Goal: Understand process/instructions: Learn how to perform a task or action

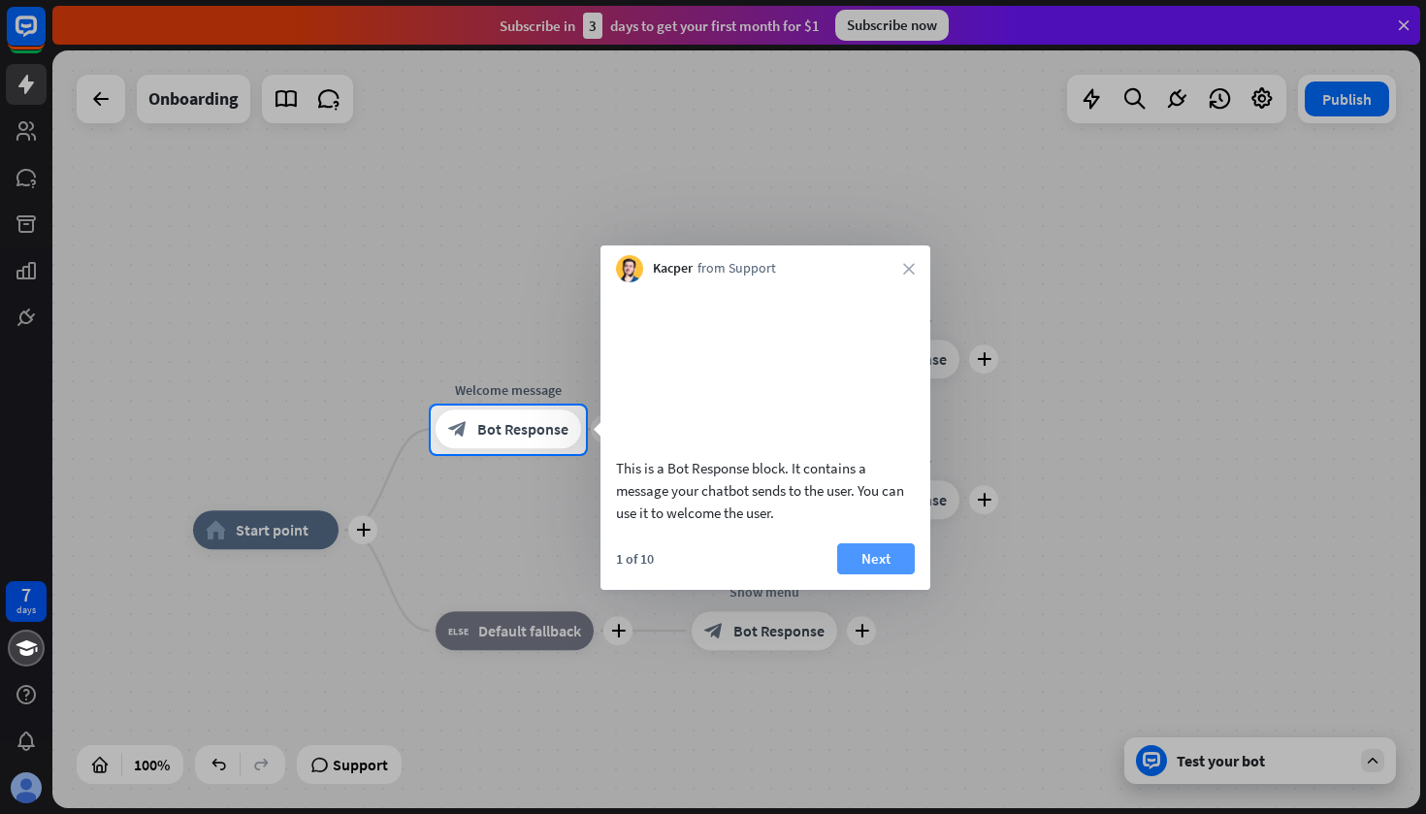
click at [878, 568] on button "Next" at bounding box center [876, 558] width 78 height 31
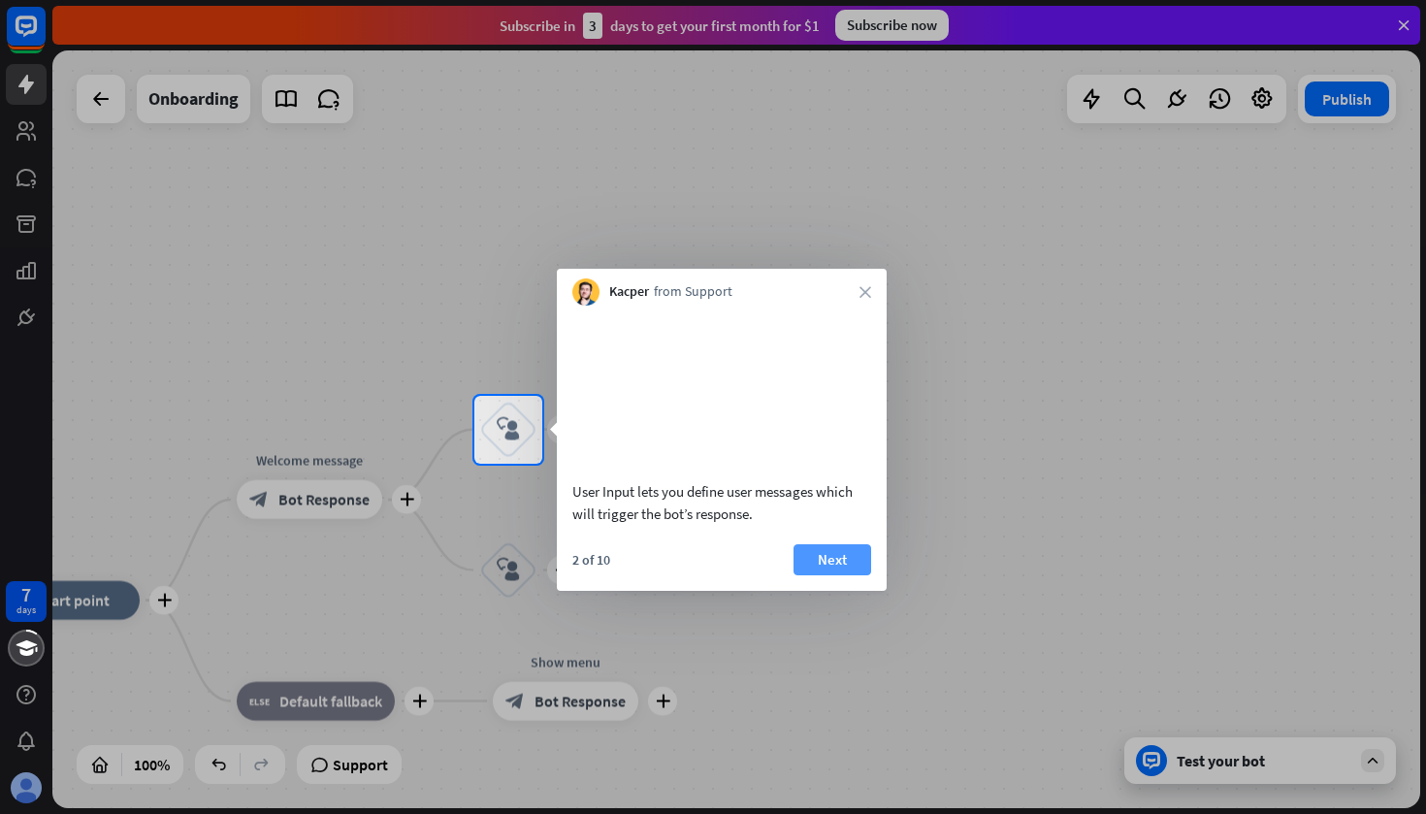
click at [846, 556] on button "Next" at bounding box center [833, 559] width 78 height 31
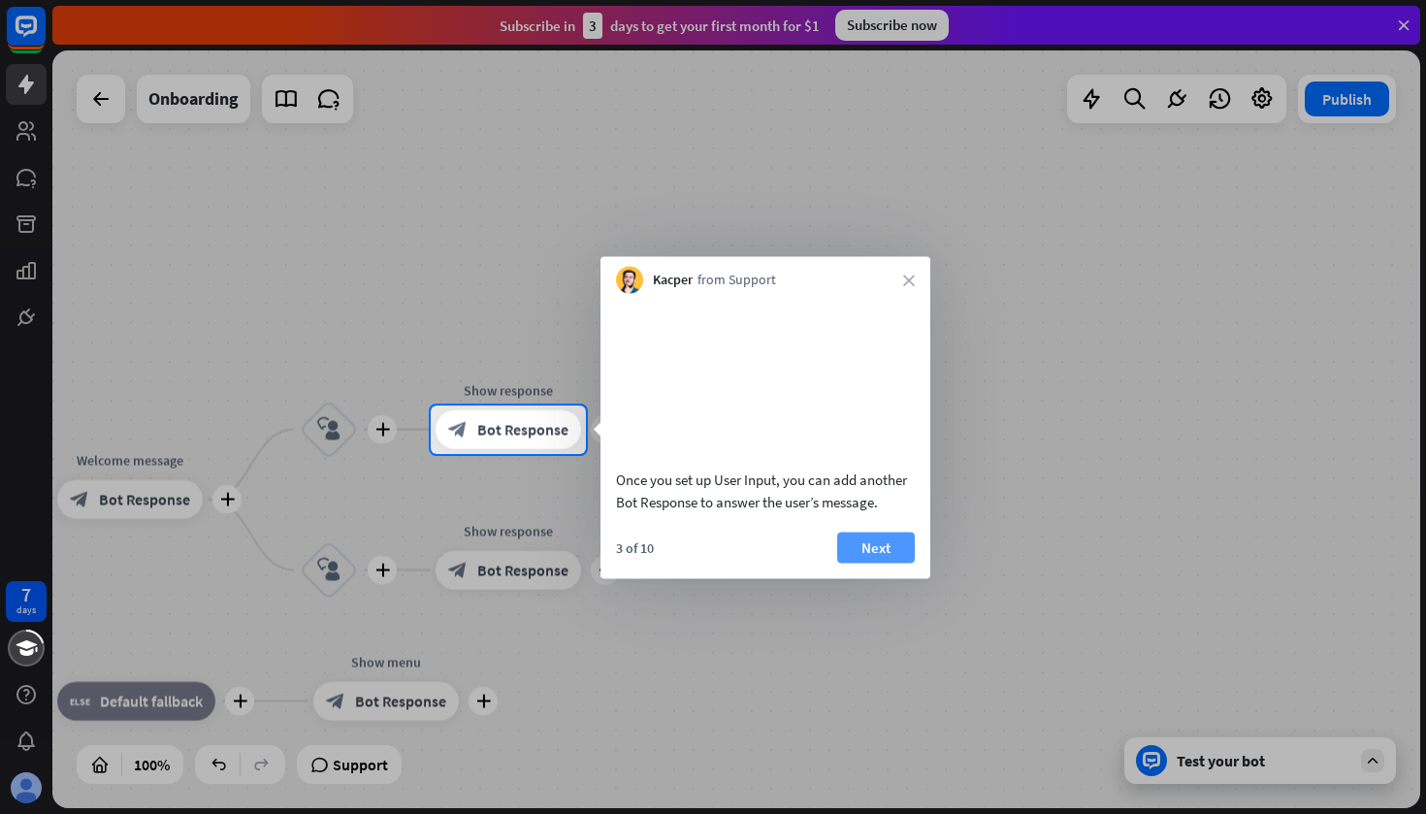
click at [882, 563] on button "Next" at bounding box center [876, 547] width 78 height 31
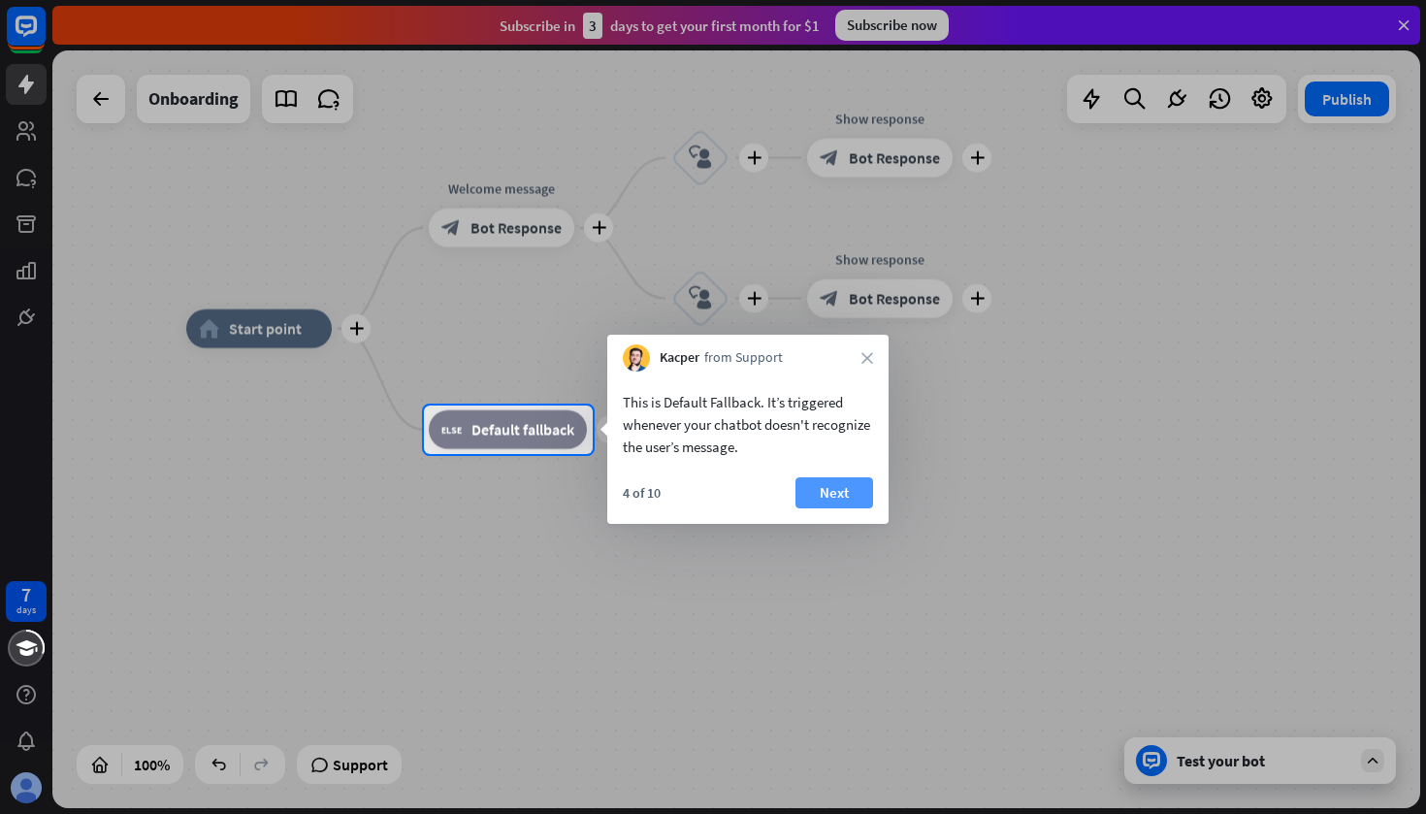
click at [850, 491] on button "Next" at bounding box center [834, 492] width 78 height 31
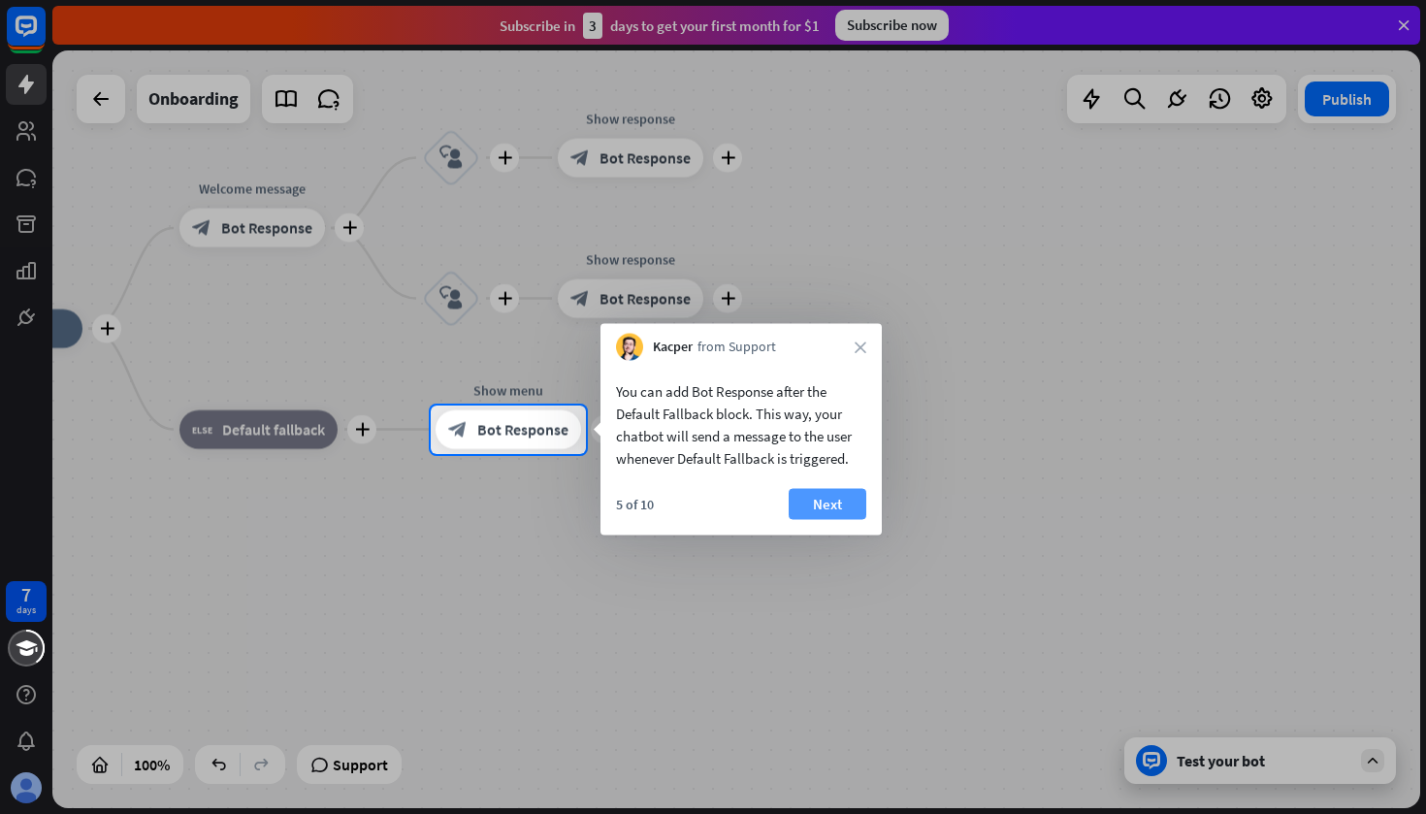
click at [855, 501] on button "Next" at bounding box center [828, 504] width 78 height 31
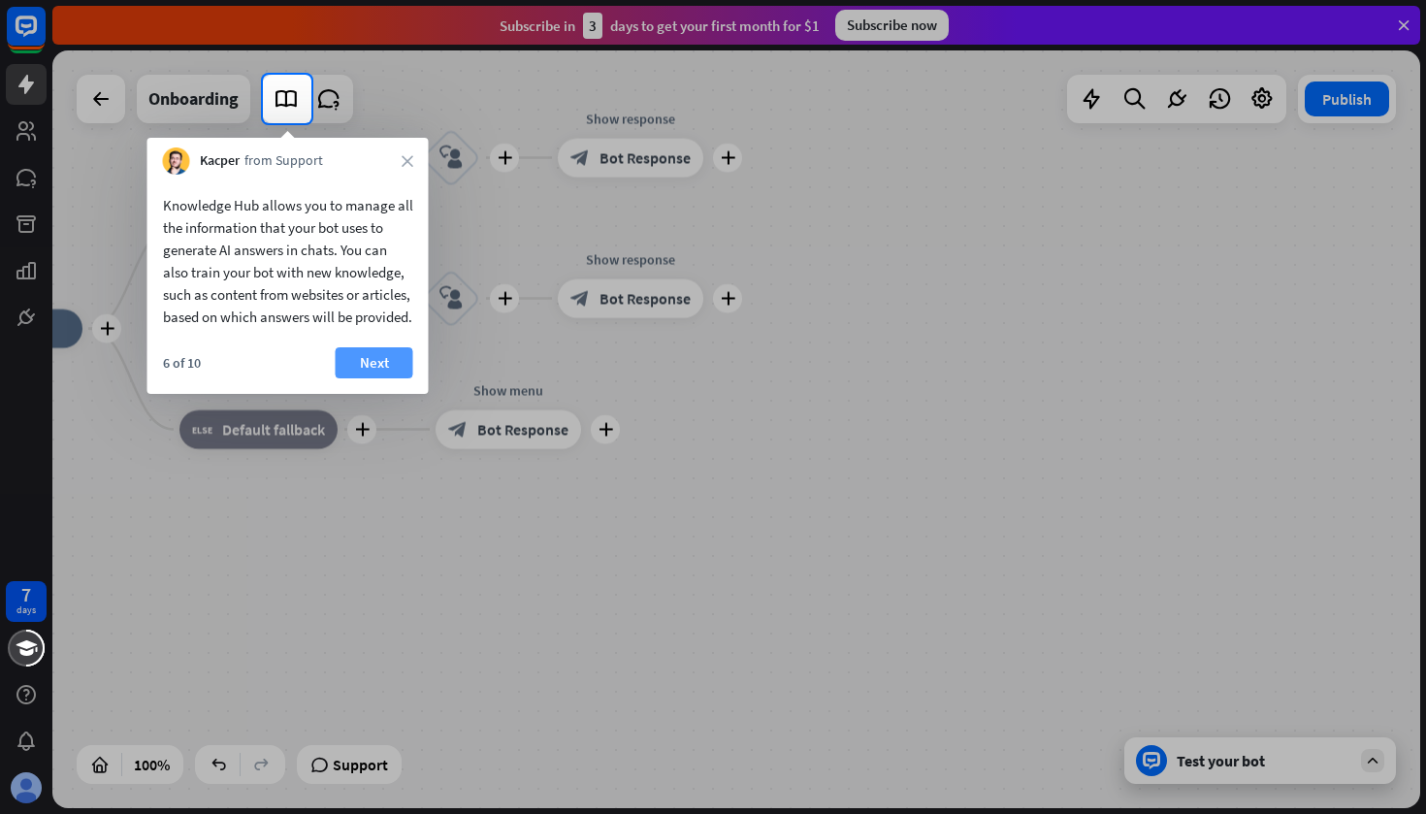
click at [387, 378] on button "Next" at bounding box center [375, 362] width 78 height 31
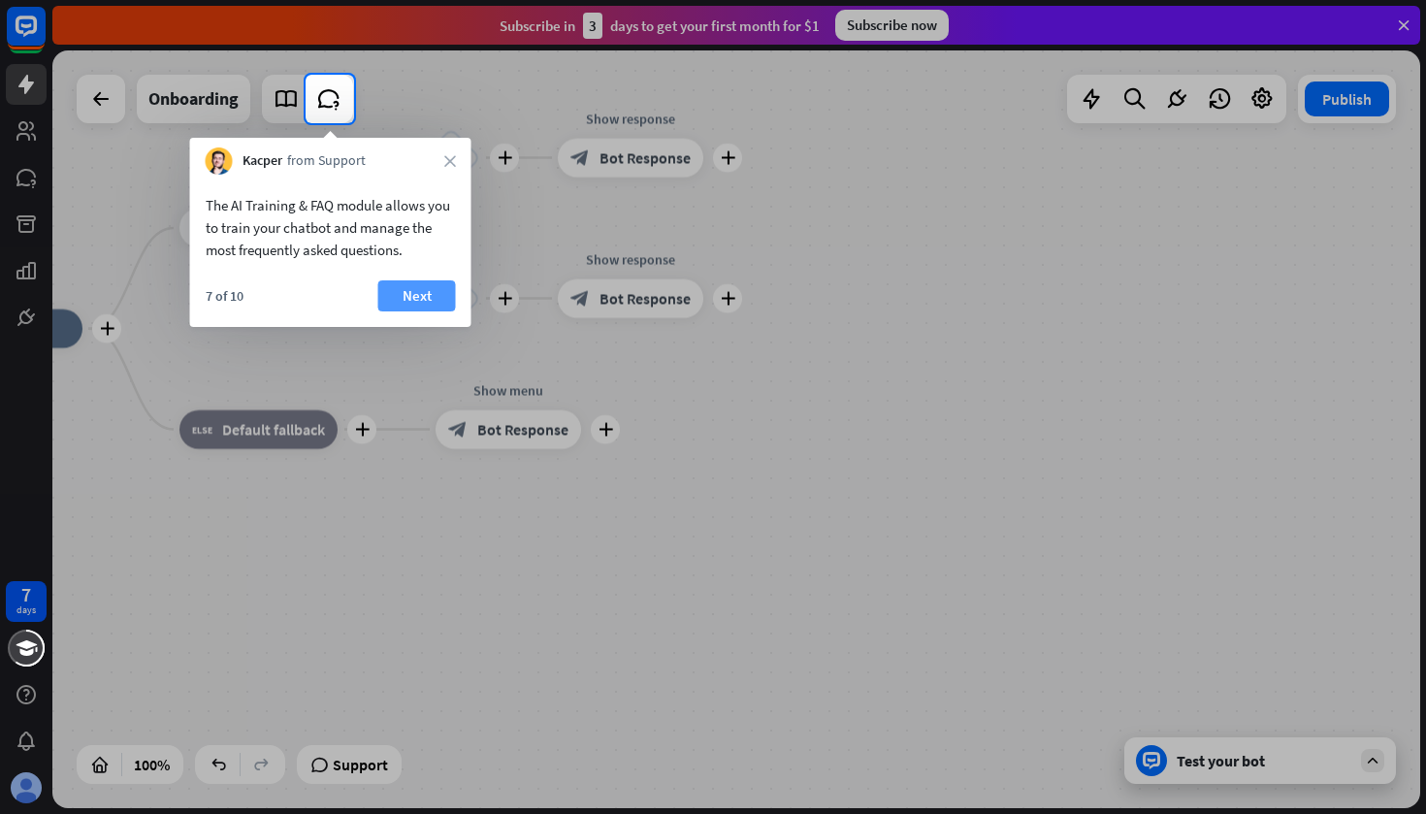
click at [410, 303] on button "Next" at bounding box center [417, 295] width 78 height 31
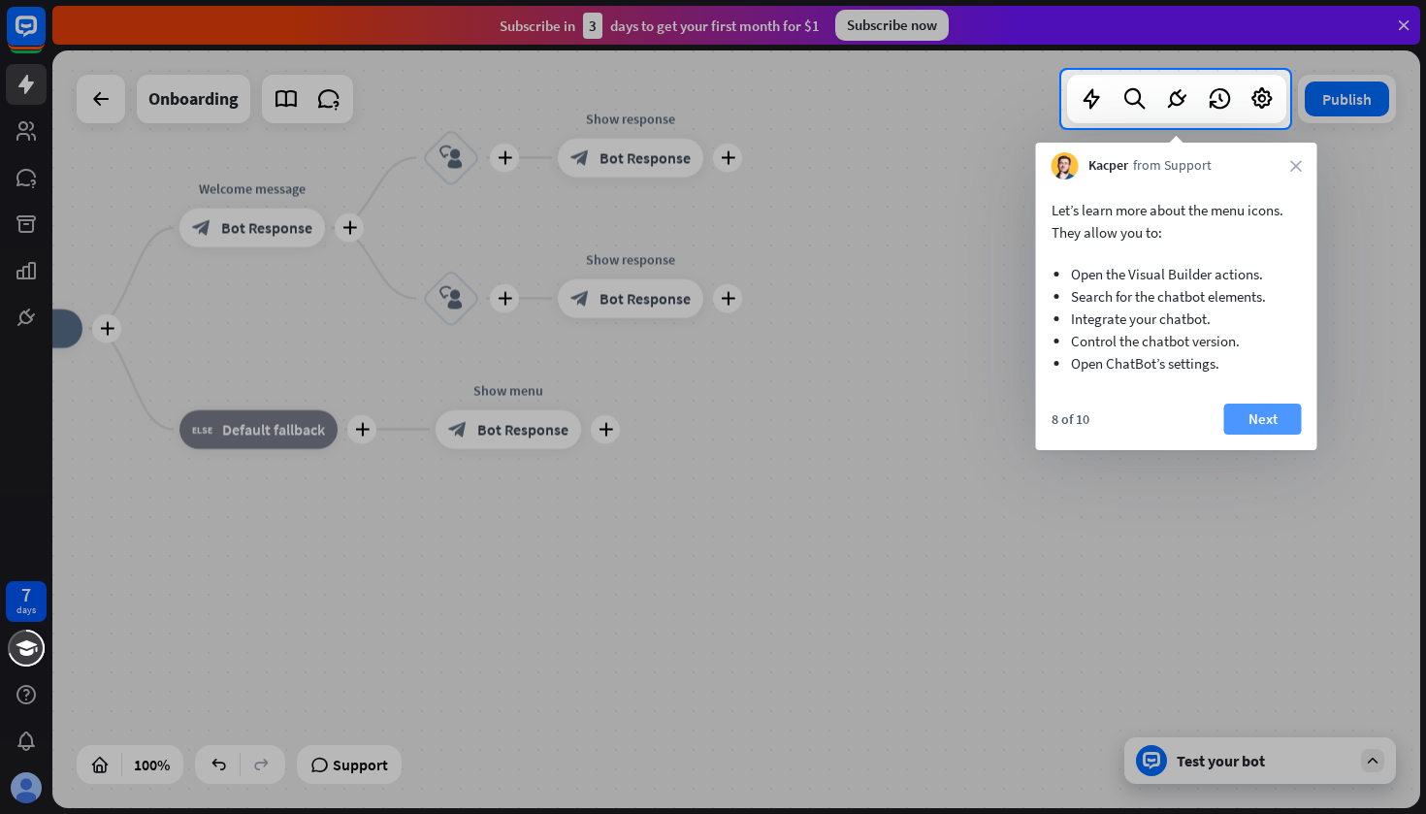
click at [1269, 420] on button "Next" at bounding box center [1263, 419] width 78 height 31
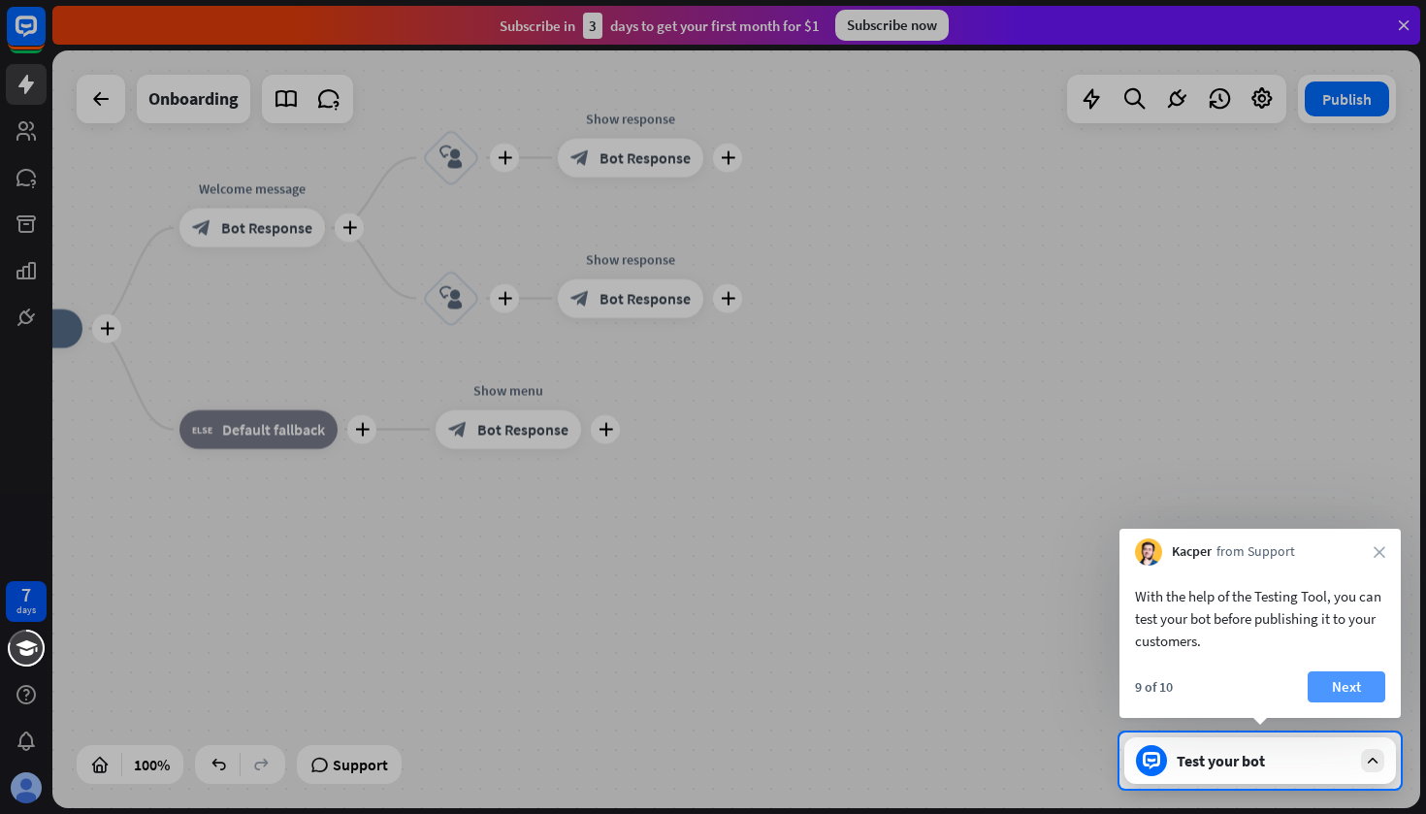
click at [1342, 680] on button "Next" at bounding box center [1347, 686] width 78 height 31
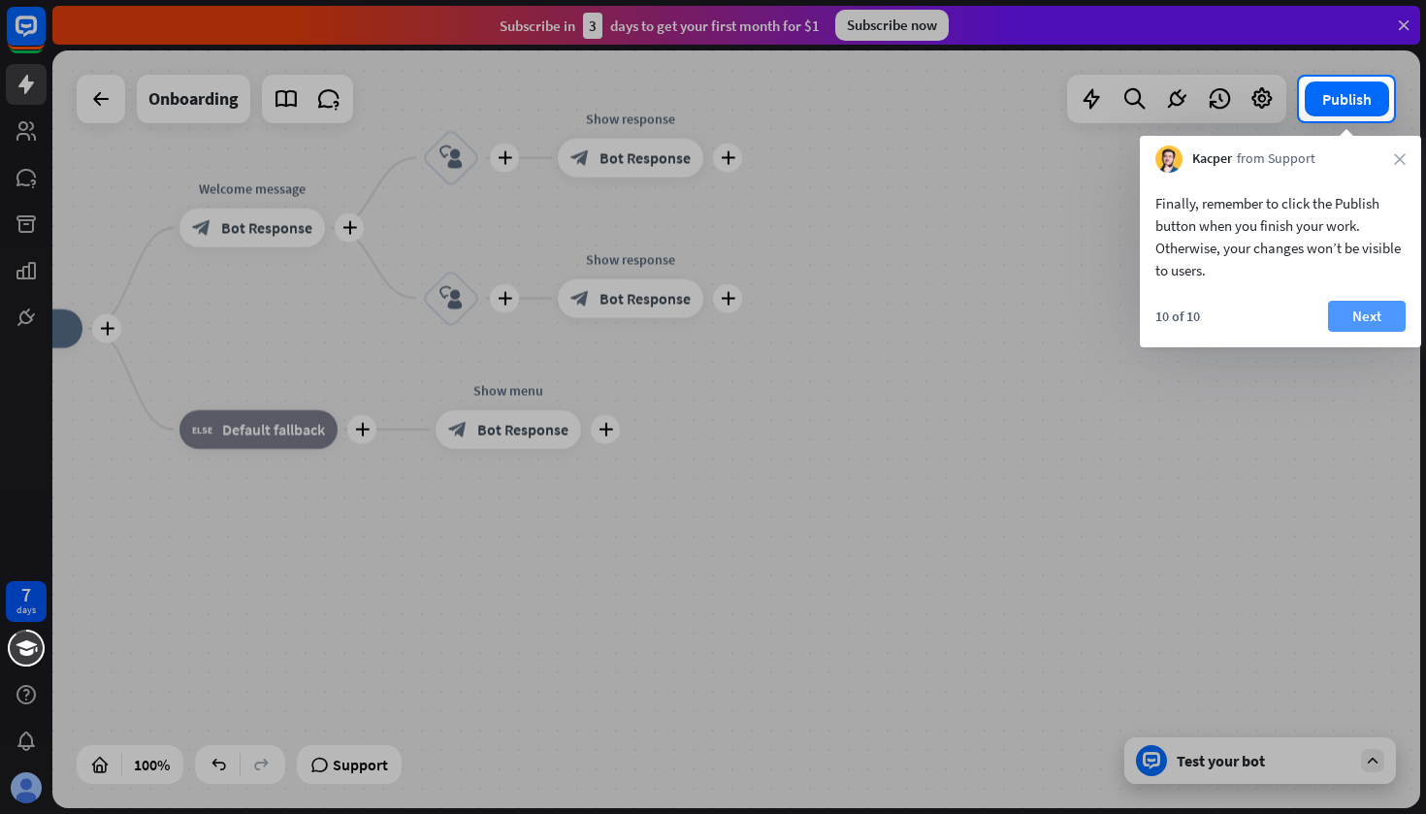
click at [1377, 306] on button "Next" at bounding box center [1367, 316] width 78 height 31
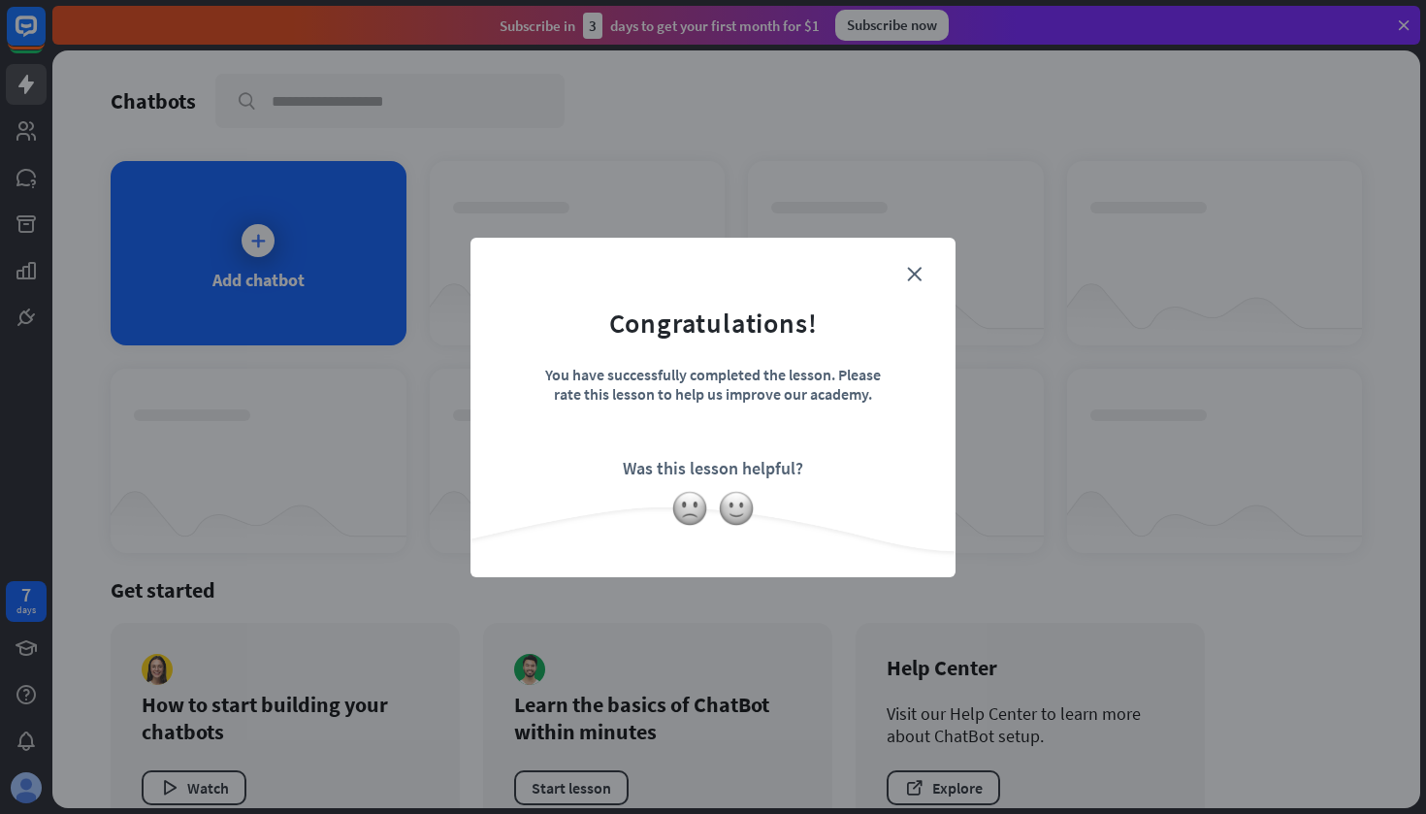
click at [921, 263] on form "Congratulations! You have successfully completed the lesson. Please rate this l…" at bounding box center [713, 378] width 437 height 232
click at [914, 267] on icon "close" at bounding box center [914, 274] width 15 height 15
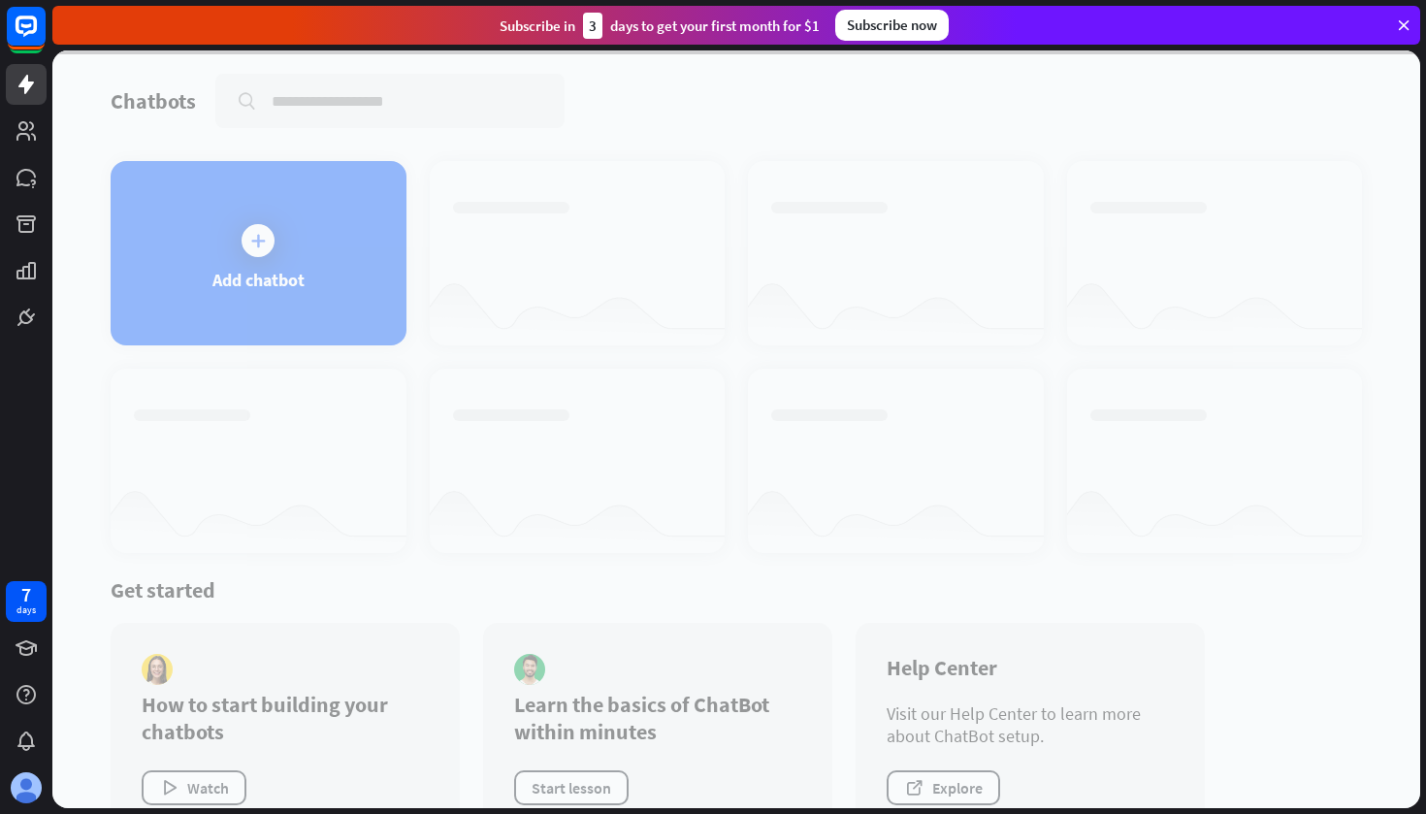
click at [300, 209] on div at bounding box center [736, 429] width 1368 height 758
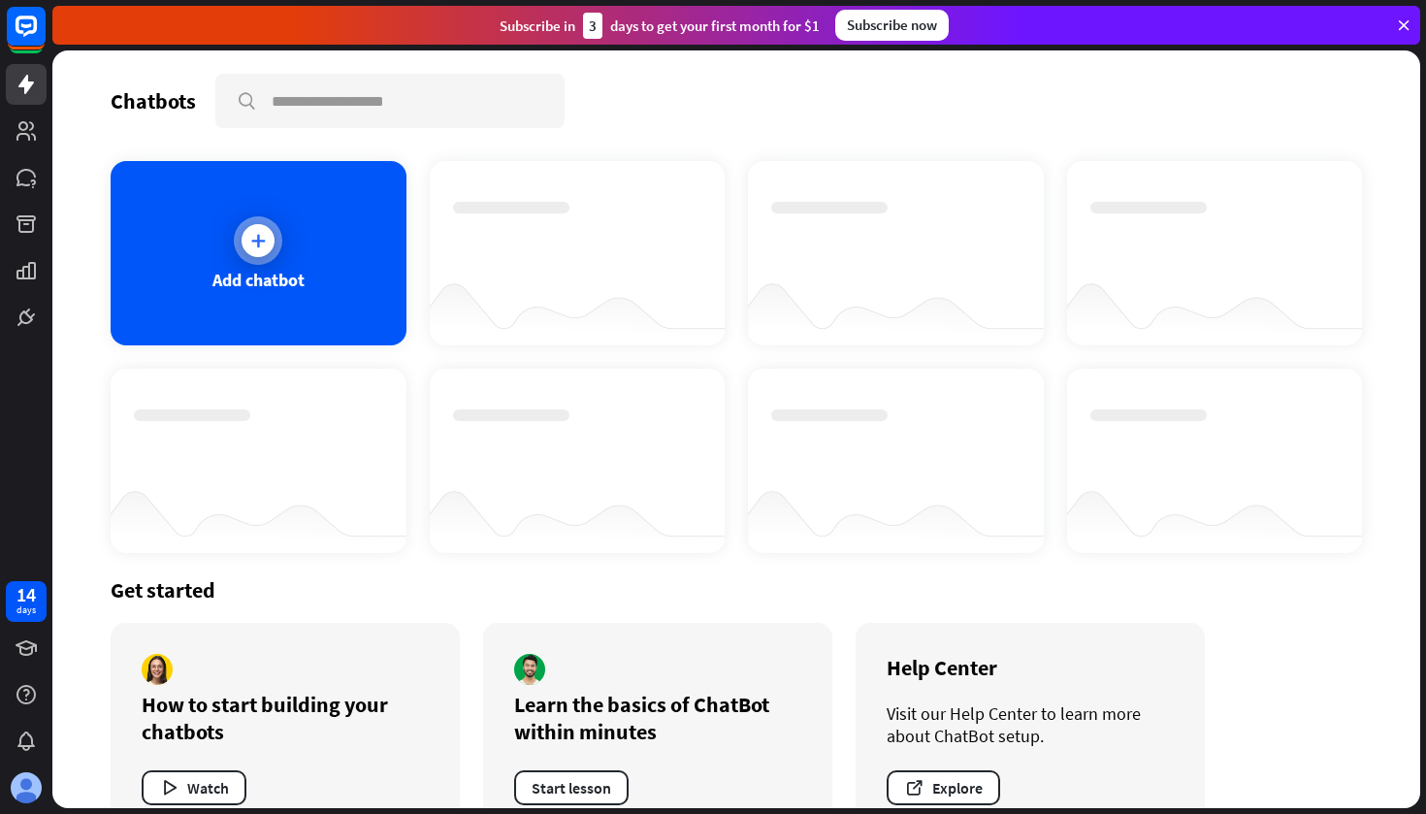
click at [253, 250] on div at bounding box center [258, 240] width 33 height 33
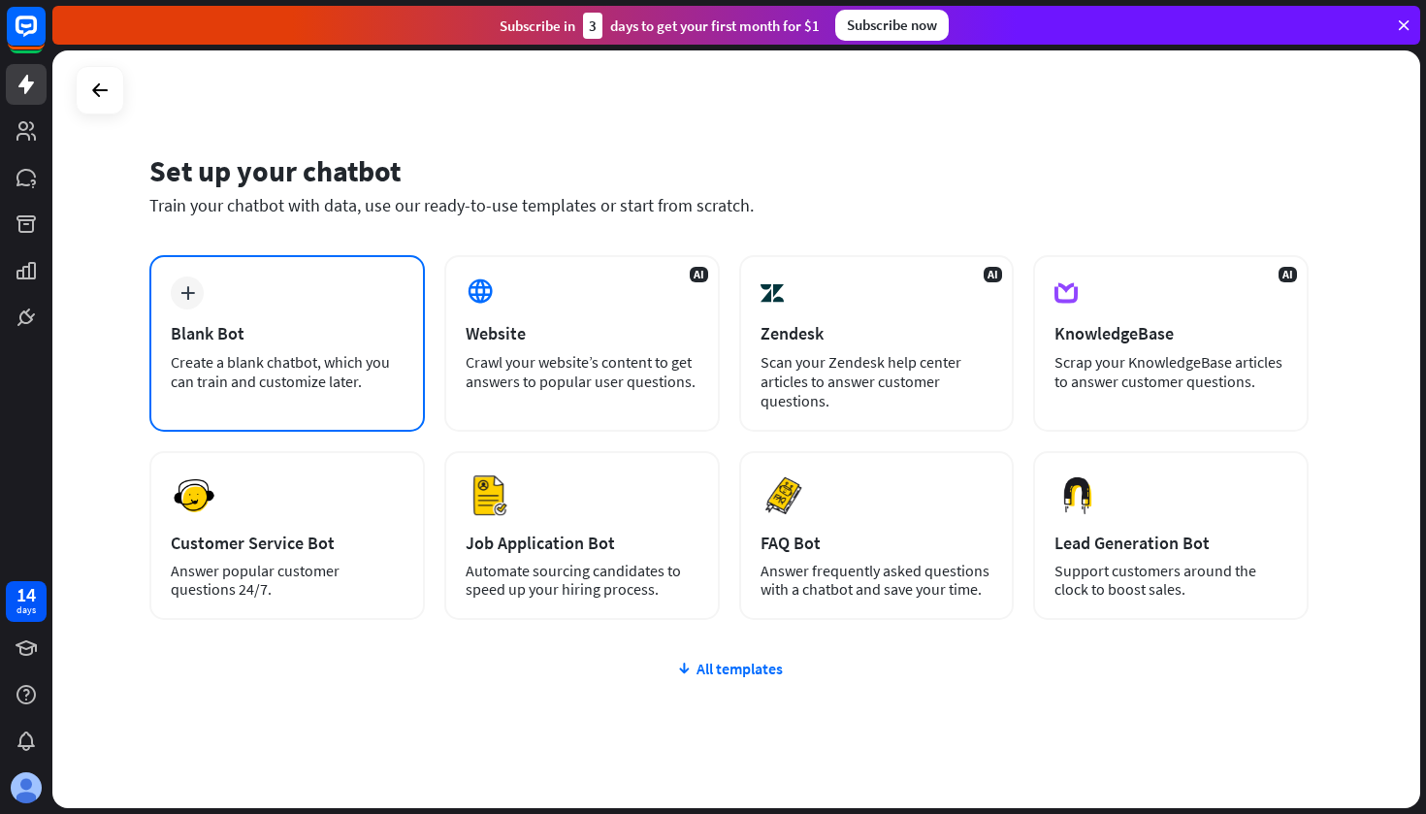
click at [352, 366] on div "Create a blank chatbot, which you can train and customize later." at bounding box center [287, 371] width 233 height 39
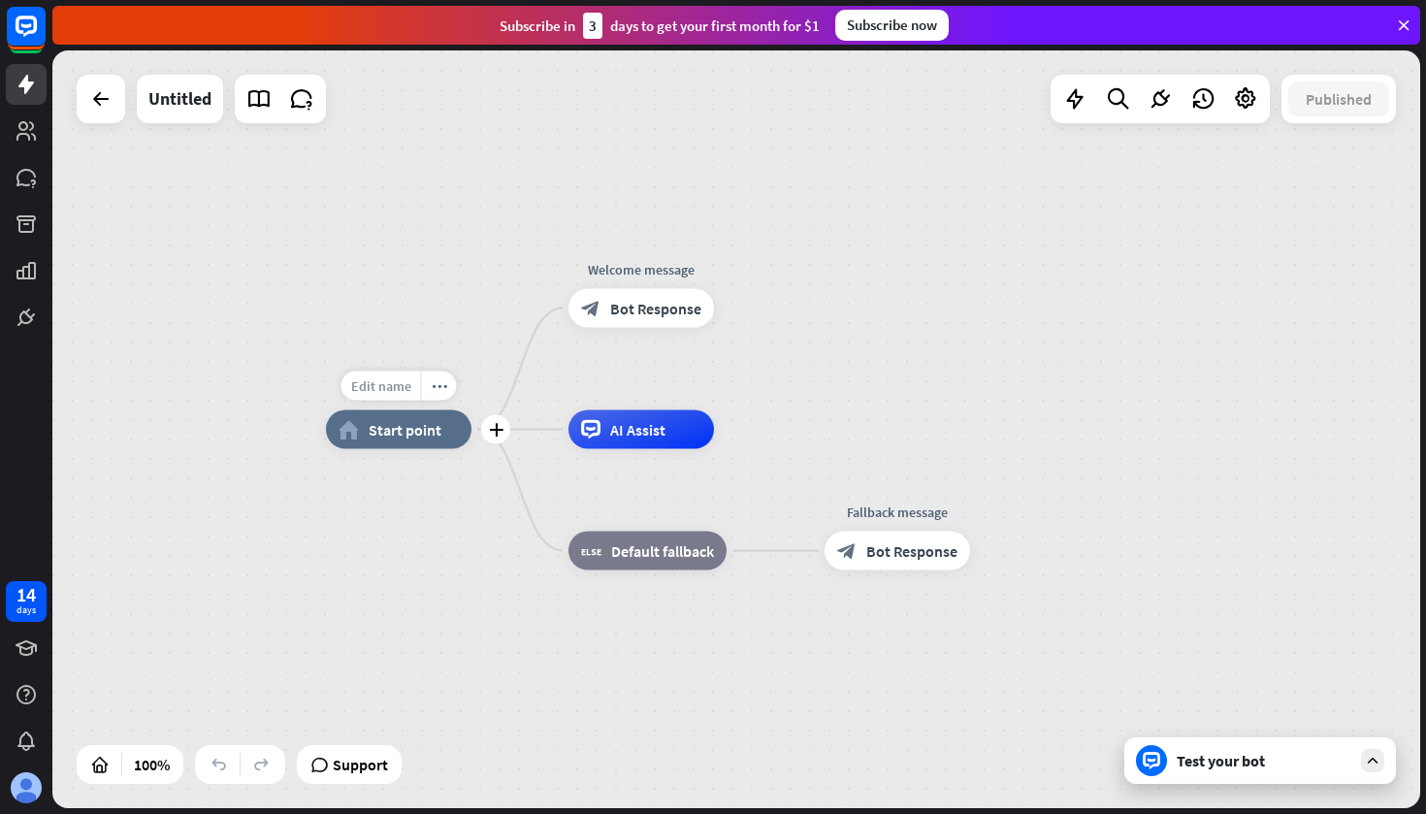
click at [373, 381] on span "Edit name" at bounding box center [381, 385] width 60 height 17
